Goal: Navigation & Orientation: Find specific page/section

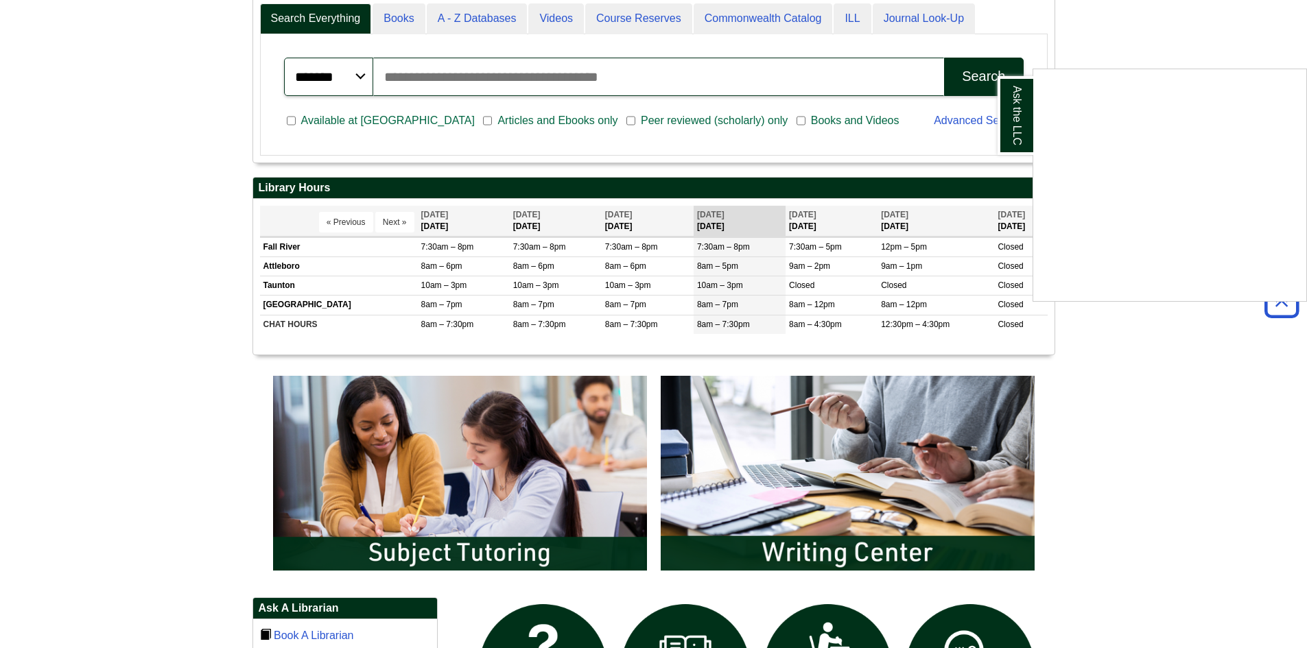
drag, startPoint x: 801, startPoint y: 486, endPoint x: 756, endPoint y: 484, distance: 45.4
click at [756, 484] on div "Ask the LLC" at bounding box center [653, 324] width 1307 height 648
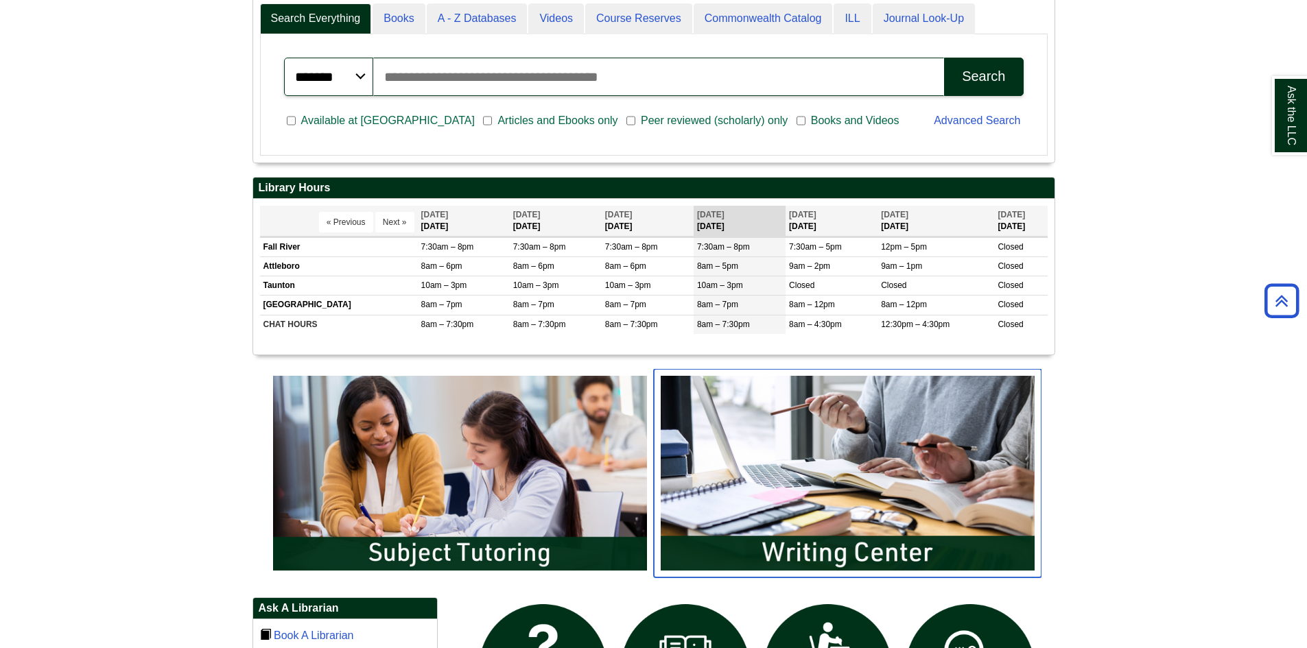
click at [756, 484] on img "slideshow" at bounding box center [848, 473] width 388 height 209
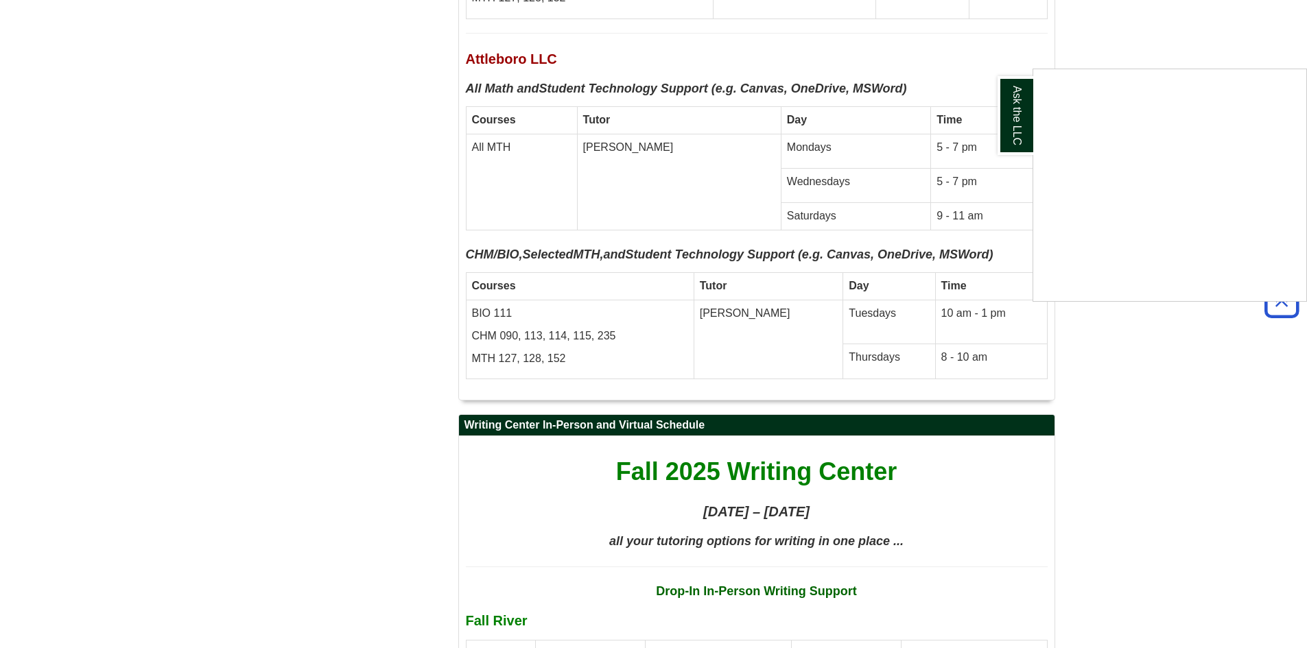
scroll to position [6220, 0]
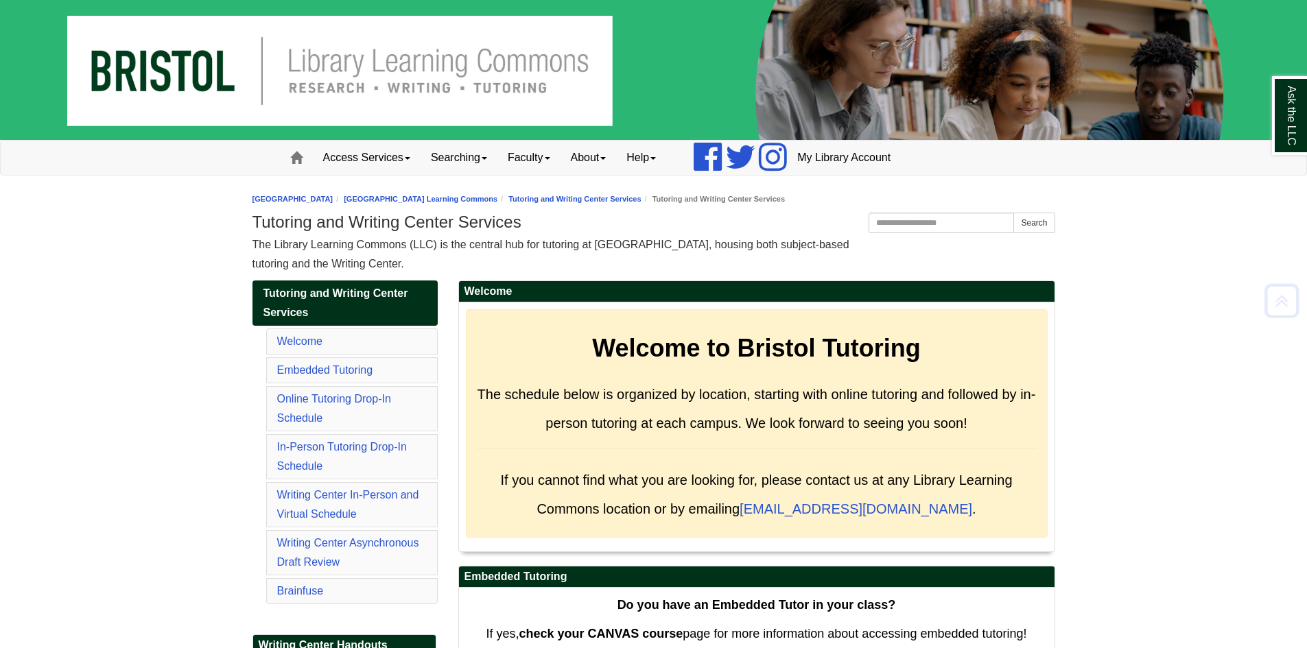
scroll to position [7043, 0]
